Goal: Navigation & Orientation: Find specific page/section

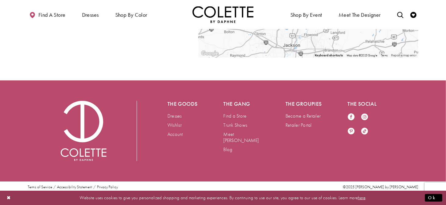
scroll to position [112, 0]
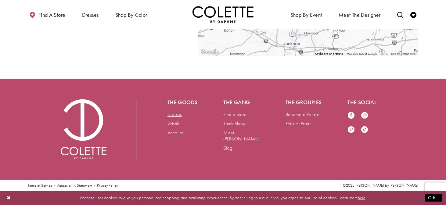
click at [171, 115] on link "Dresses" at bounding box center [174, 114] width 14 height 6
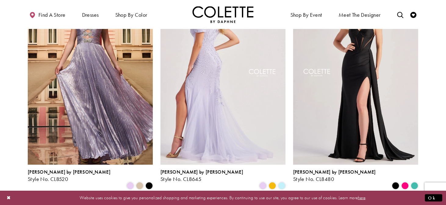
scroll to position [305, 0]
